Goal: Task Accomplishment & Management: Manage account settings

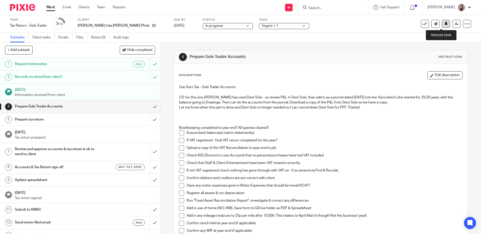
click at [444, 25] on icon at bounding box center [446, 24] width 4 height 4
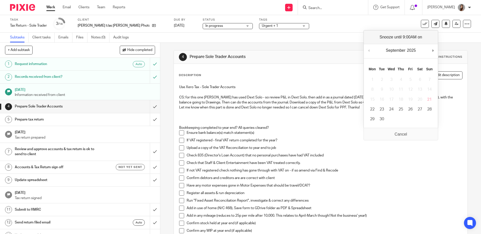
click at [237, 68] on div "Description Edit description Use Xero Tax - Sole Trader Accounts CS: for this o…" at bounding box center [321, 191] width 294 height 254
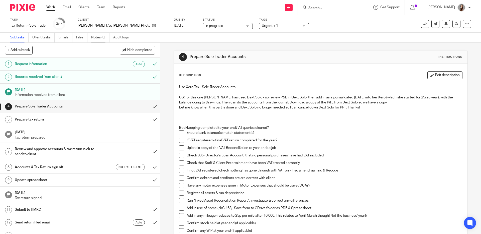
click at [92, 36] on link "Notes (0)" at bounding box center [100, 38] width 18 height 10
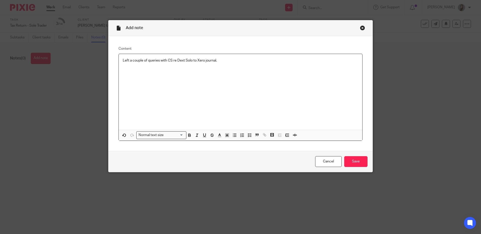
click at [237, 62] on p "Left a couple of queries with CS re Dext Solo to Xero journal." at bounding box center [241, 60] width 236 height 5
click at [355, 159] on input "Save" at bounding box center [355, 161] width 23 height 11
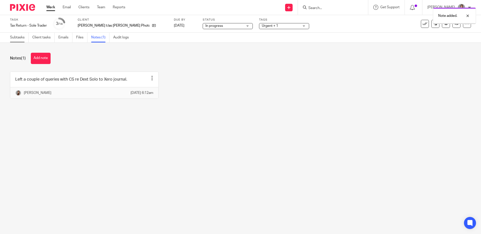
click at [19, 40] on link "Subtasks" at bounding box center [19, 38] width 19 height 10
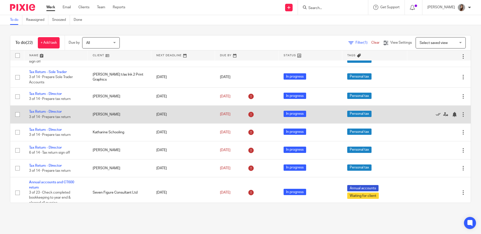
scroll to position [164, 0]
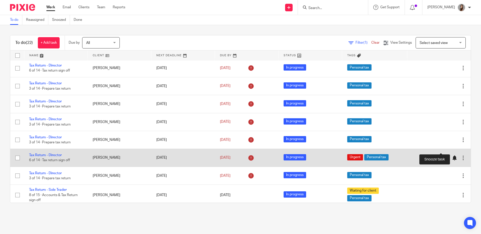
click at [452, 155] on div at bounding box center [454, 157] width 5 height 5
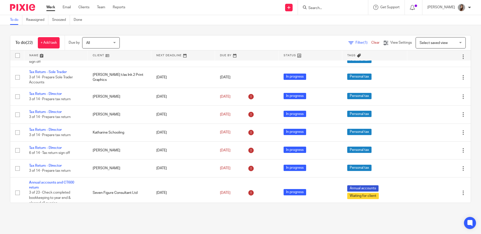
scroll to position [283, 0]
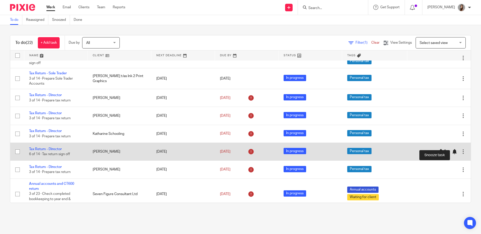
click at [452, 149] on div at bounding box center [454, 151] width 5 height 5
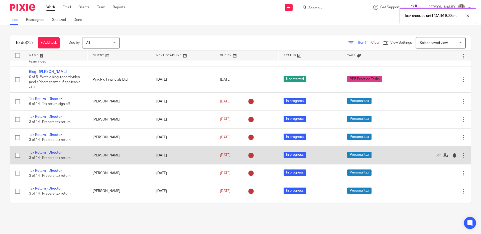
scroll to position [126, 0]
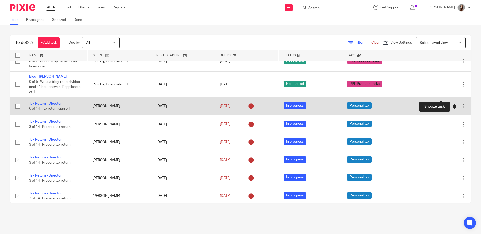
click at [452, 104] on div at bounding box center [454, 106] width 5 height 5
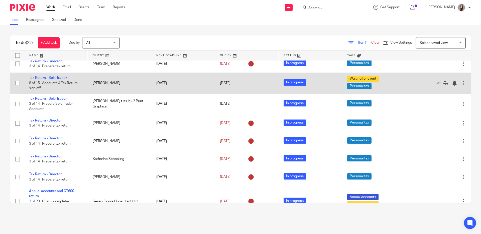
scroll to position [248, 0]
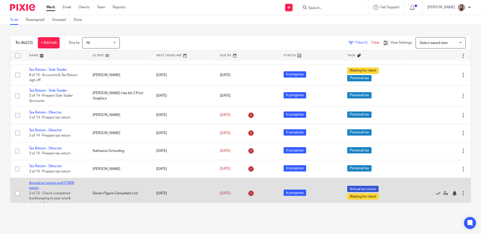
click at [55, 181] on link "Annual accounts and CT600 return" at bounding box center [51, 185] width 45 height 9
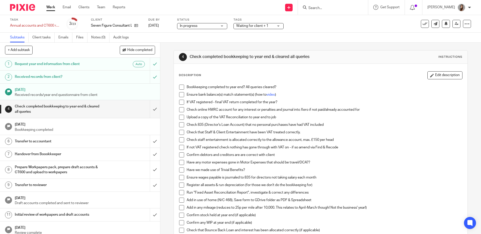
click at [181, 103] on span at bounding box center [181, 102] width 5 height 5
click at [179, 125] on span at bounding box center [181, 124] width 5 height 5
click at [180, 169] on span at bounding box center [181, 169] width 5 height 5
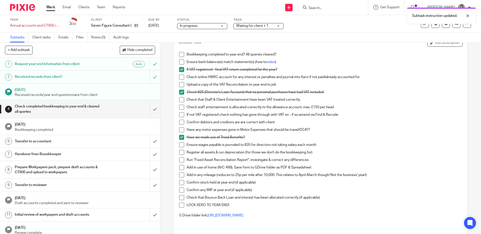
scroll to position [42, 0]
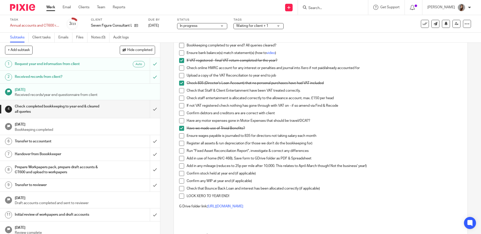
click at [181, 173] on span at bounding box center [181, 173] width 5 height 5
click at [181, 182] on span at bounding box center [181, 180] width 5 height 5
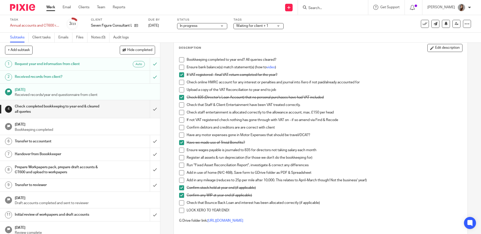
scroll to position [10, 0]
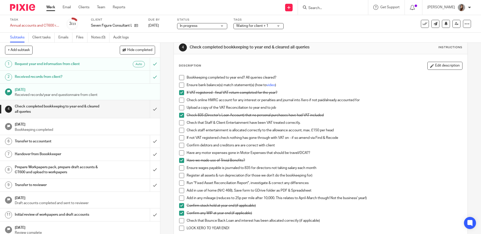
click at [180, 138] on span at bounding box center [181, 137] width 5 height 5
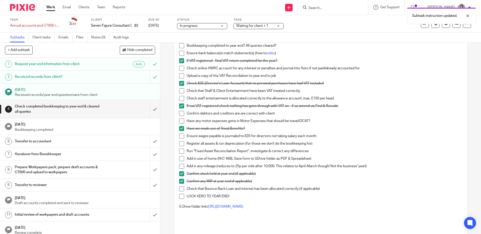
scroll to position [1, 0]
